Goal: Task Accomplishment & Management: Manage account settings

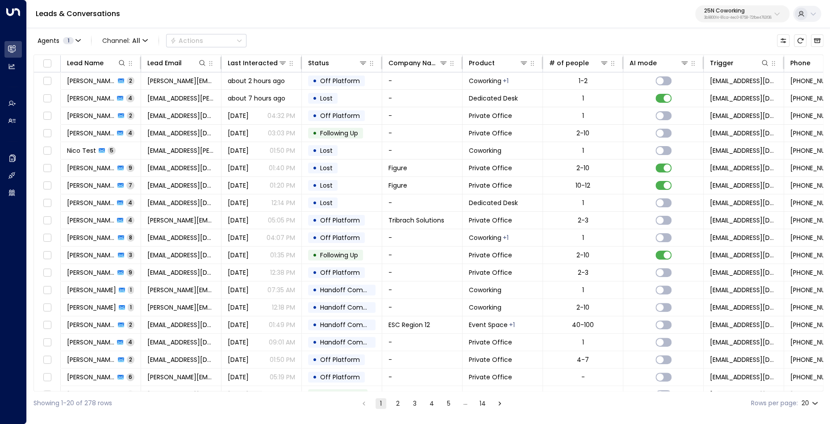
click at [723, 17] on p "3b9800f4-81ca-4ec0-8758-72fbe4763f36" at bounding box center [737, 18] width 67 height 4
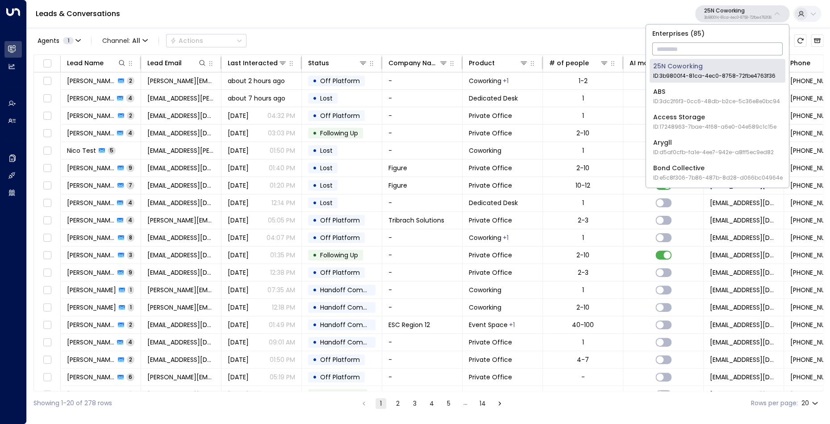
click at [712, 46] on input "text" at bounding box center [717, 49] width 130 height 17
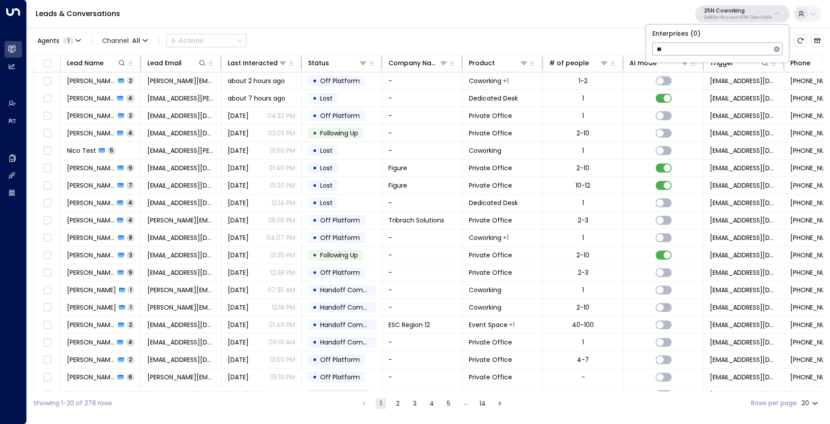
type input "*"
type input "****"
click at [714, 77] on span "ID: b4f09b35-6698-4786-bcde-ffeb9f535e2f" at bounding box center [713, 76] width 121 height 8
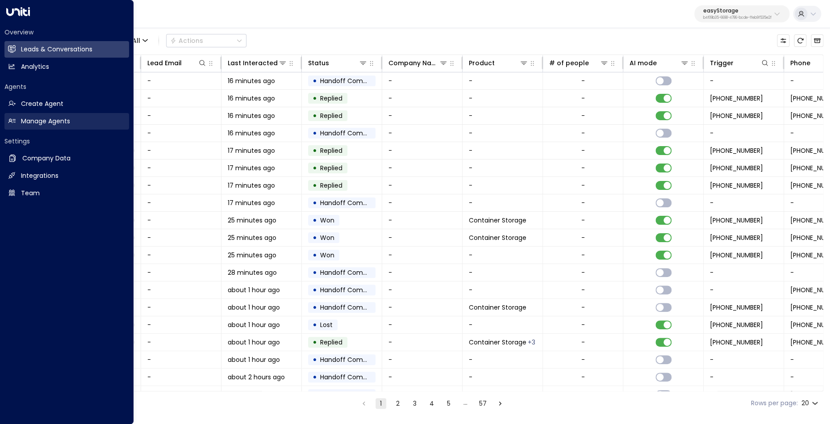
click at [58, 122] on h2 "Manage Agents" at bounding box center [45, 121] width 49 height 9
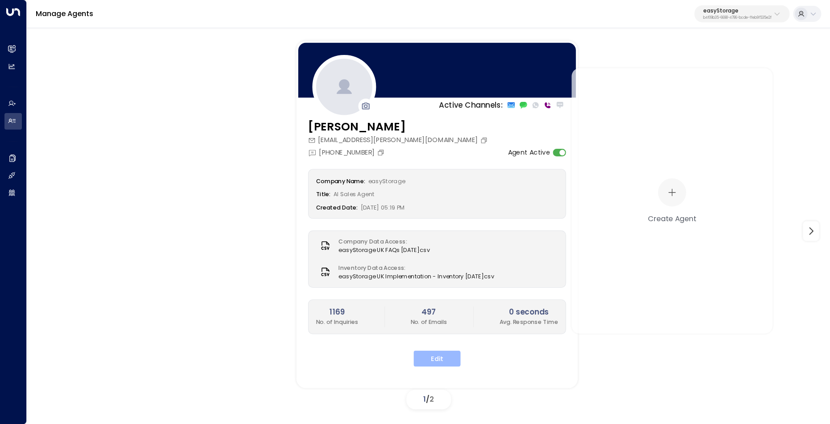
click at [426, 360] on button "Edit" at bounding box center [437, 359] width 47 height 16
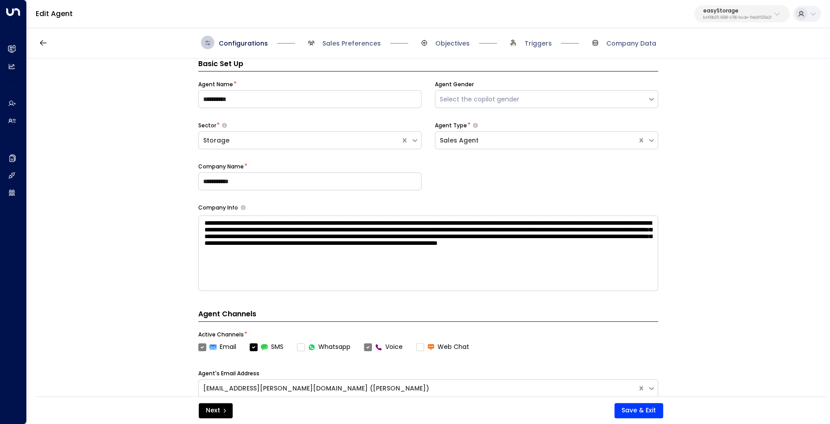
scroll to position [13, 0]
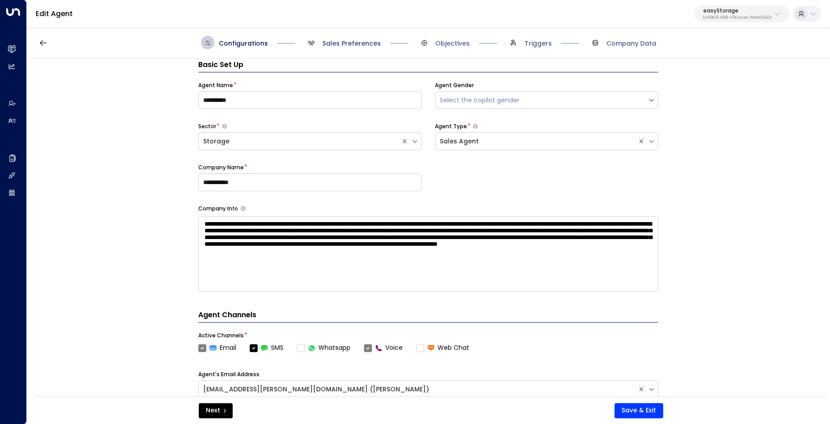
click at [349, 41] on span "Sales Preferences" at bounding box center [351, 43] width 58 height 9
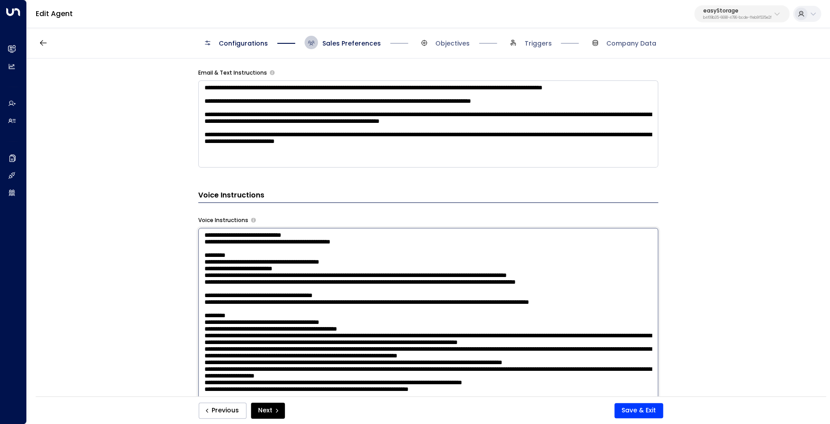
scroll to position [51, 0]
drag, startPoint x: 293, startPoint y: 280, endPoint x: 181, endPoint y: 280, distance: 111.6
click at [198, 280] on textarea at bounding box center [428, 350] width 460 height 244
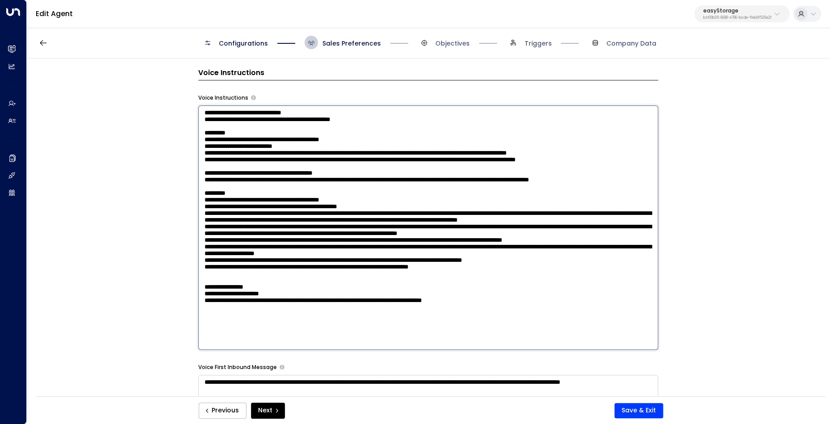
scroll to position [717, 0]
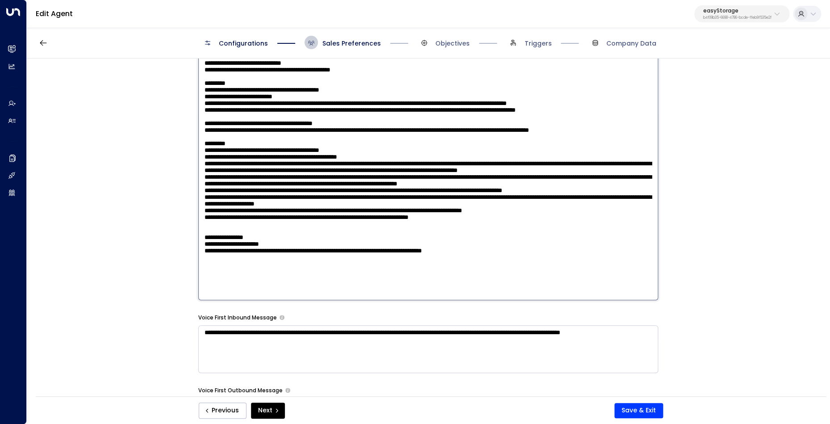
click at [262, 272] on textarea at bounding box center [428, 178] width 460 height 244
click at [252, 268] on textarea at bounding box center [428, 178] width 460 height 244
